Goal: Information Seeking & Learning: Learn about a topic

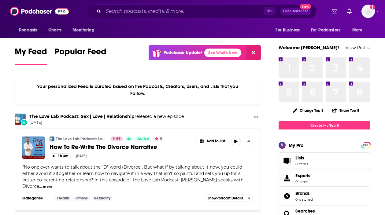
click at [374, 11] on div "Podcasts Charts Monitoring ⌘ K Open Advanced New For Business For Podcasters Mo…" at bounding box center [192, 11] width 385 height 23
click at [374, 13] on img "Logged in as caseya" at bounding box center [367, 11] width 13 height 13
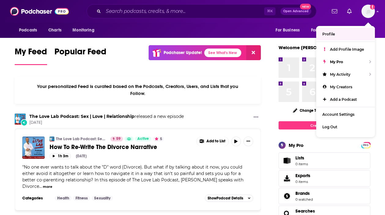
click at [250, 34] on div "Podcasts Charts Monitoring For Business For Podcasters More" at bounding box center [192, 30] width 385 height 15
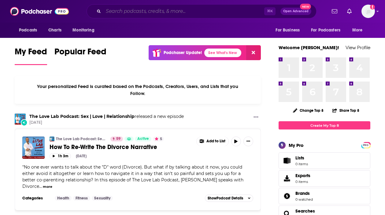
click at [148, 11] on input "Search podcasts, credits, & more..." at bounding box center [183, 11] width 161 height 10
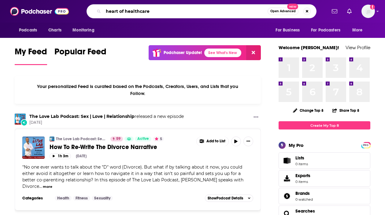
type input "heart of healthcare"
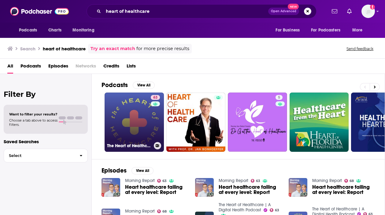
click at [133, 114] on link "63 The Heart of Healthcare | A Digital Health Podcast" at bounding box center [133, 122] width 59 height 59
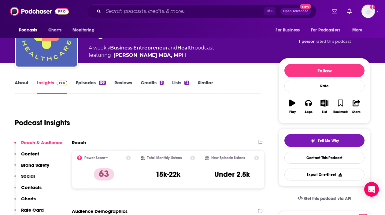
scroll to position [37, 0]
